Goal: Transaction & Acquisition: Download file/media

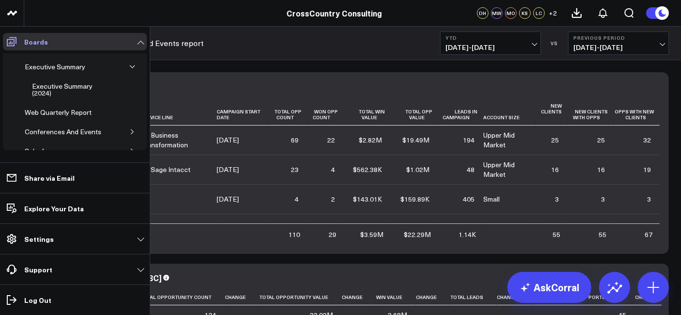
scroll to position [227, 0]
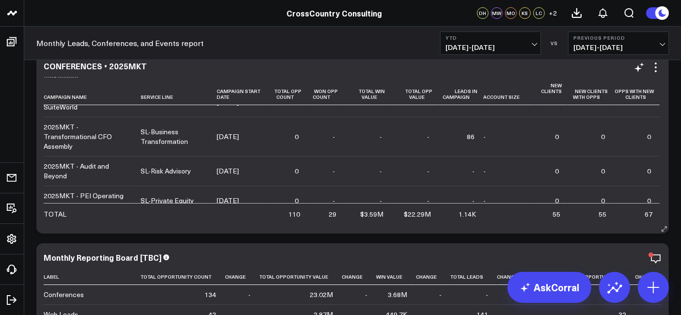
scroll to position [21, 0]
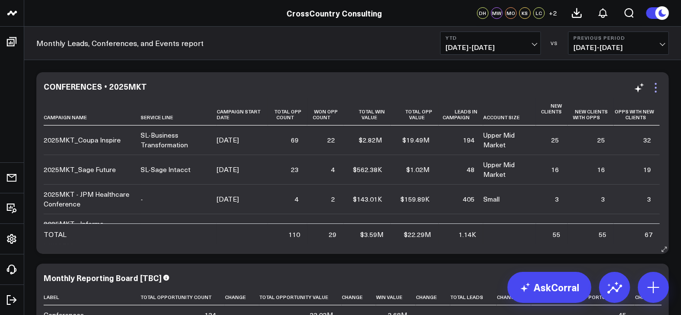
click at [659, 90] on icon at bounding box center [656, 88] width 12 height 12
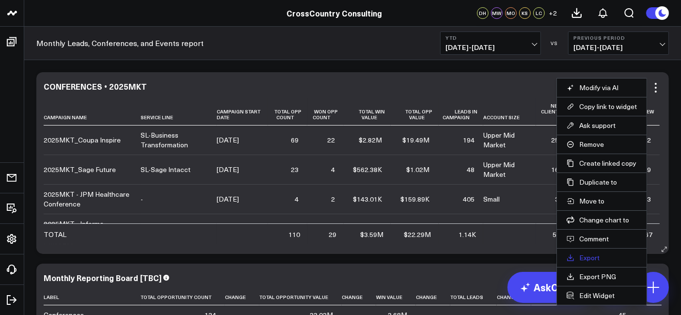
click at [600, 257] on link "Export" at bounding box center [601, 257] width 70 height 9
